Goal: Information Seeking & Learning: Check status

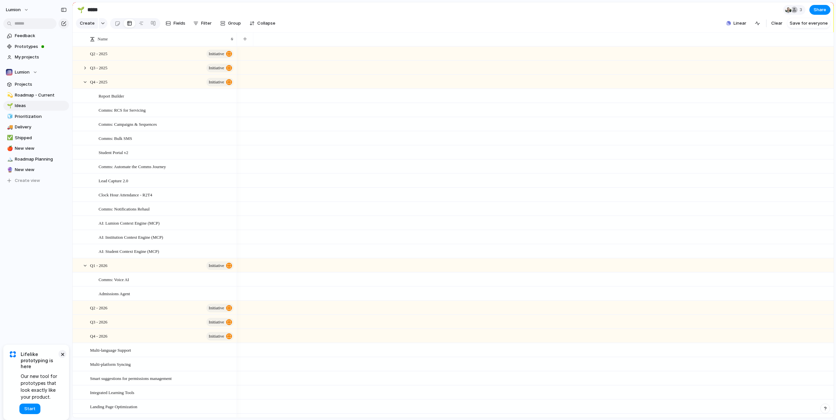
click at [62, 354] on button "×" at bounding box center [62, 354] width 8 height 8
click at [86, 71] on div at bounding box center [85, 68] width 6 height 6
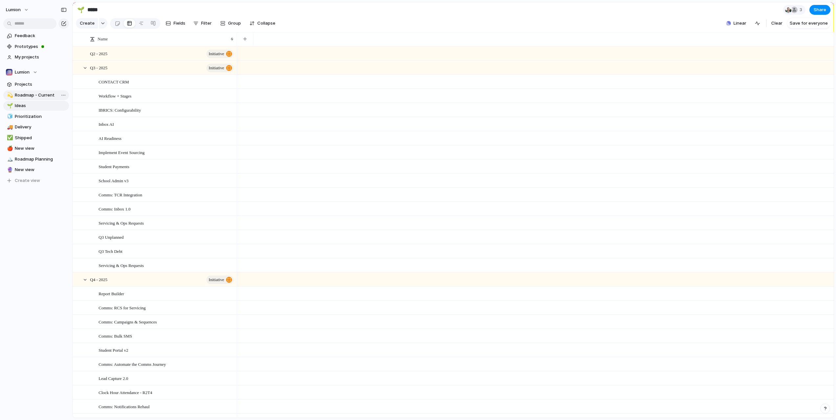
click at [35, 94] on span "Roadmap - Current" at bounding box center [41, 95] width 52 height 7
type input "**********"
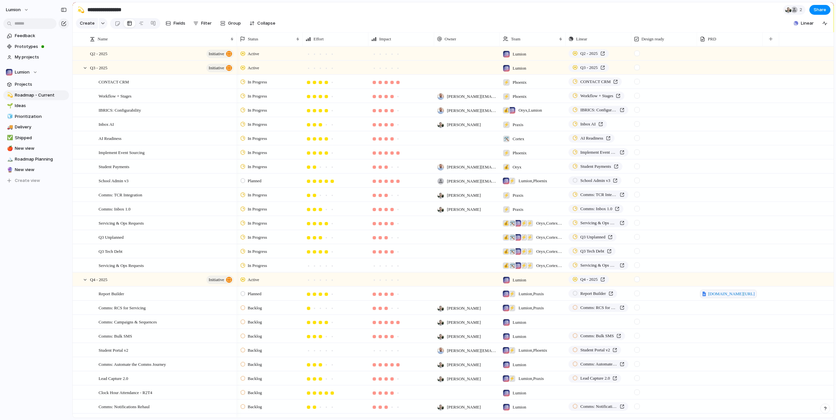
click at [257, 83] on span "In Progress" at bounding box center [257, 82] width 19 height 7
click at [135, 87] on div "Backlog Planned To Do In Progress Code Review QA Ready To Deploy Done Canceled …" at bounding box center [418, 210] width 836 height 420
click at [128, 85] on span "CONTACT CRM" at bounding box center [114, 82] width 30 height 8
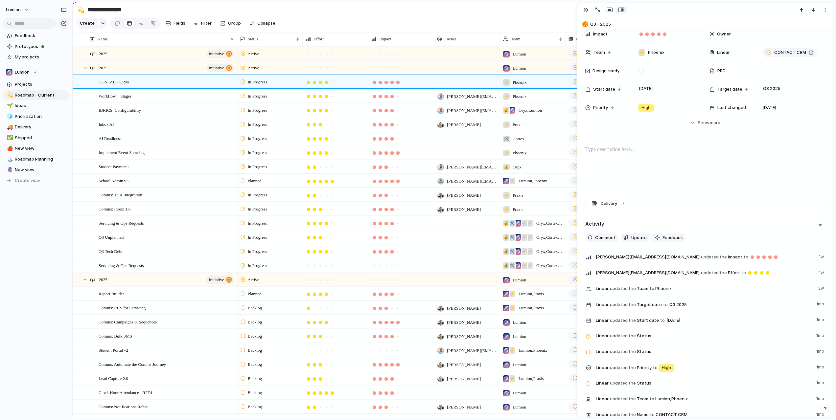
scroll to position [119, 0]
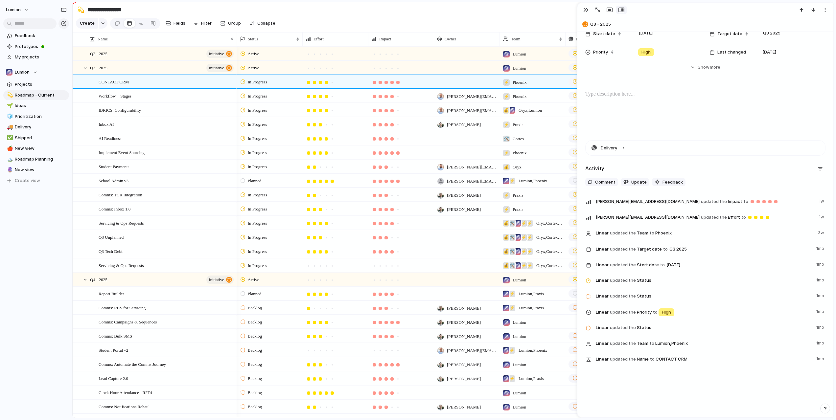
drag, startPoint x: 589, startPoint y: 11, endPoint x: 586, endPoint y: 11, distance: 3.3
click at [589, 11] on button "button" at bounding box center [586, 10] width 11 height 9
